Goal: Transaction & Acquisition: Purchase product/service

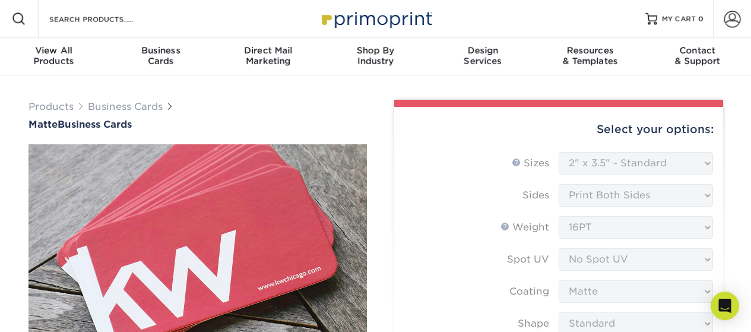
select select "2.00x3.50"
select select "0"
select select "3b5148f1-0588-4f88-a218-97bcfdce65c1"
select select "upload"
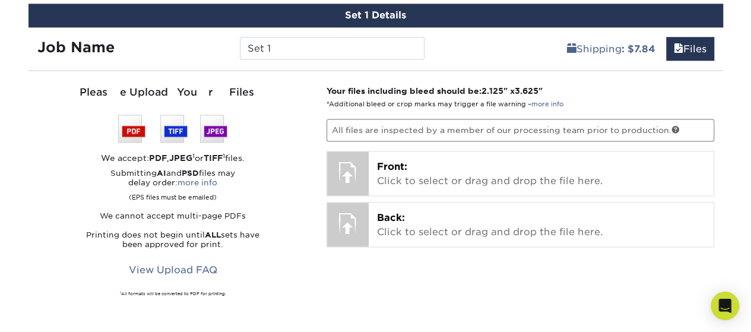
scroll to position [831, 0]
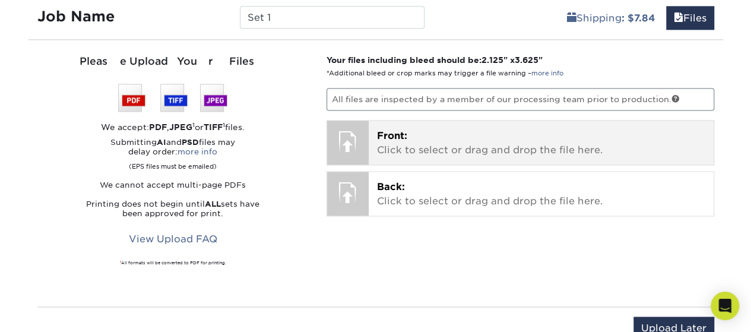
click at [378, 144] on p "Front: Click to select or drag and drop the file here." at bounding box center [541, 143] width 328 height 29
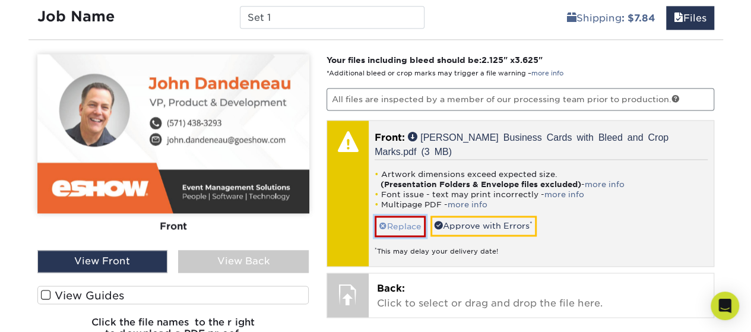
click at [398, 225] on link "Replace" at bounding box center [400, 226] width 51 height 21
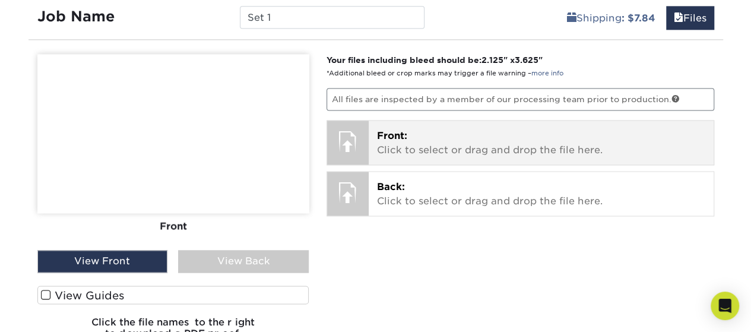
click at [429, 143] on p "Front: Click to select or drag and drop the file here." at bounding box center [541, 143] width 328 height 29
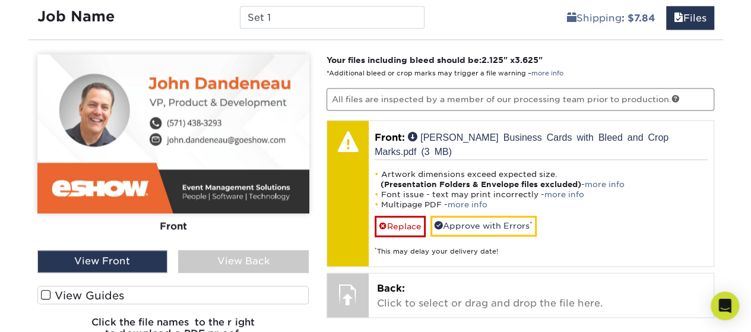
click at [102, 258] on div "View Front" at bounding box center [102, 261] width 131 height 23
click at [132, 260] on div "View Front" at bounding box center [102, 261] width 131 height 23
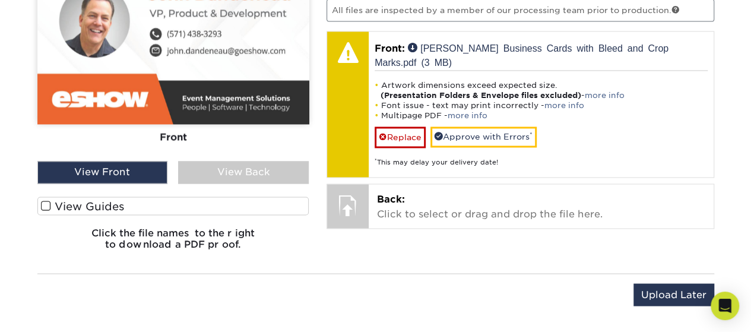
scroll to position [950, 0]
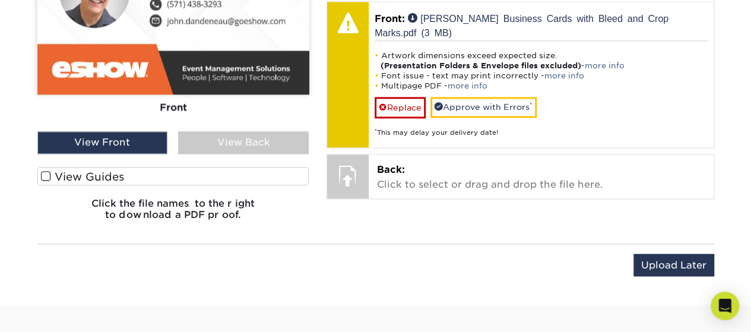
click at [45, 173] on span at bounding box center [46, 175] width 10 height 11
click at [0, 0] on input "View Guides" at bounding box center [0, 0] width 0 height 0
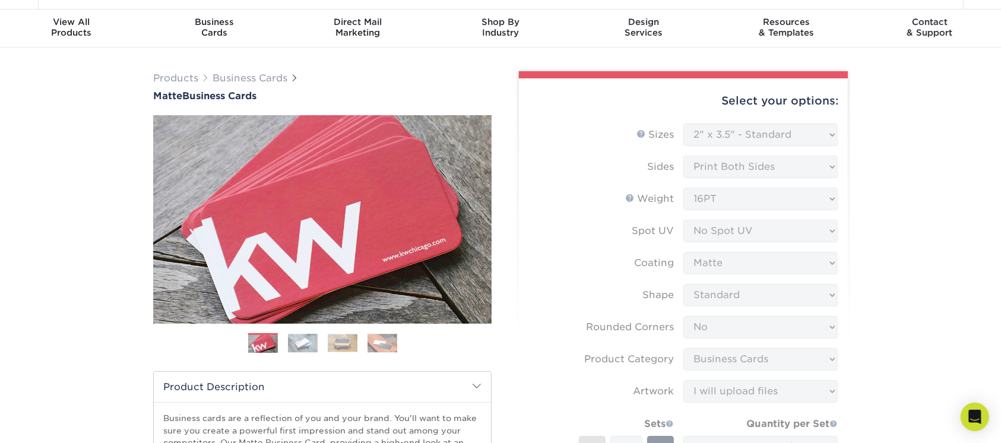
scroll to position [0, 0]
